Goal: Task Accomplishment & Management: Manage account settings

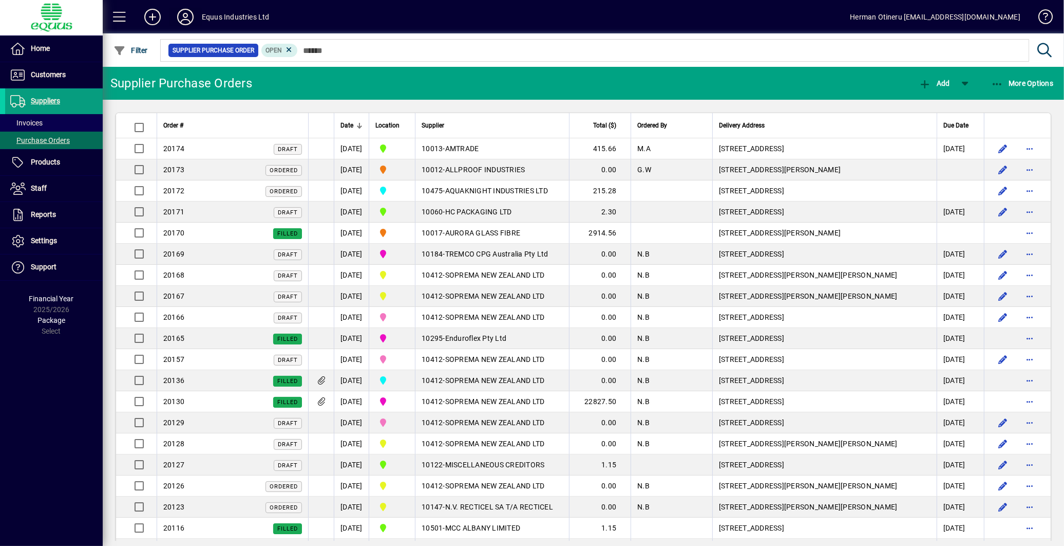
click at [184, 17] on icon at bounding box center [185, 17] width 21 height 16
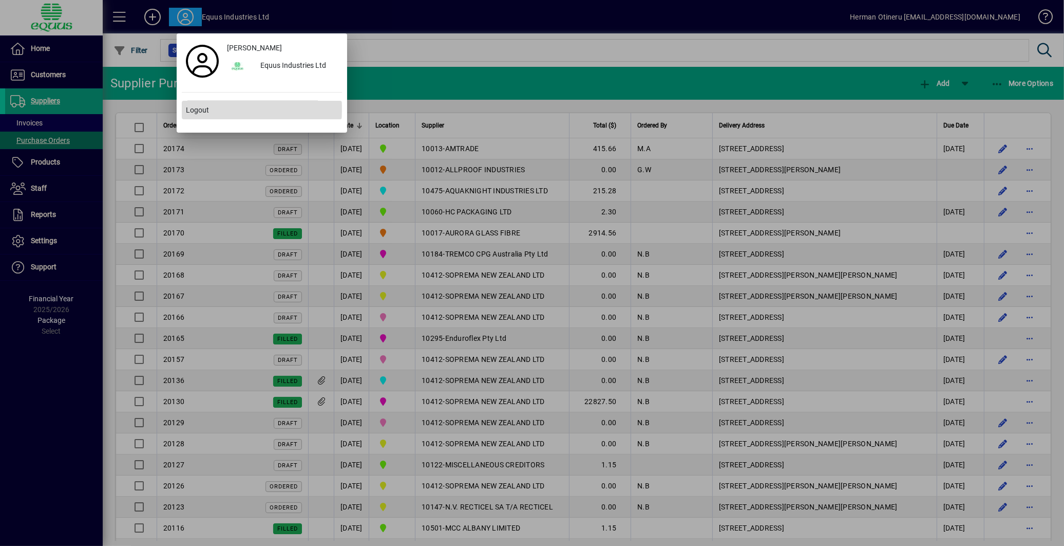
click at [199, 108] on span "Logout" at bounding box center [197, 110] width 23 height 11
